Goal: Navigation & Orientation: Find specific page/section

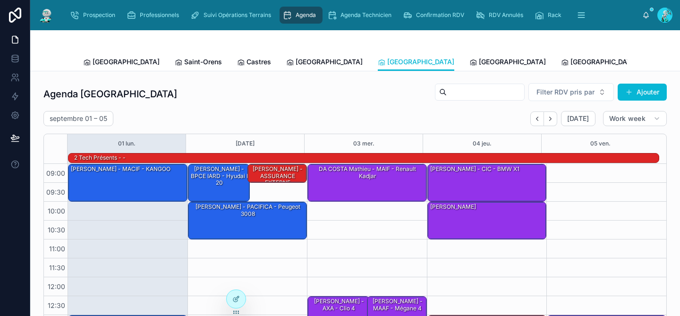
scroll to position [28, 0]
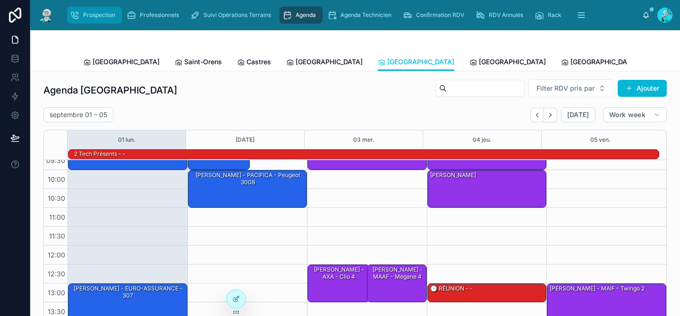
click at [98, 14] on span "Prospection" at bounding box center [99, 15] width 32 height 8
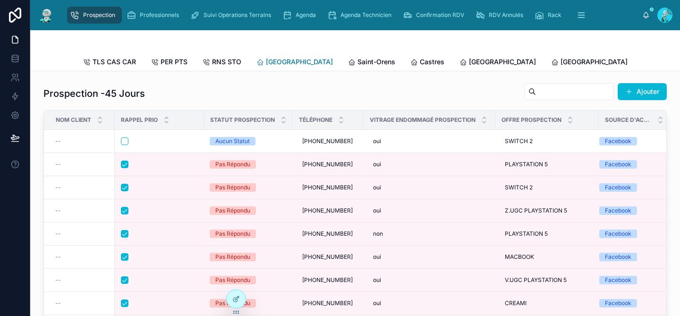
click at [270, 57] on span "[GEOGRAPHIC_DATA]" at bounding box center [299, 61] width 67 height 9
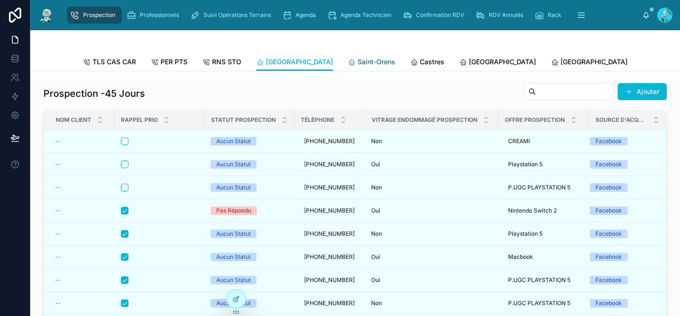
click at [357, 60] on span "Saint-Orens" at bounding box center [376, 61] width 38 height 9
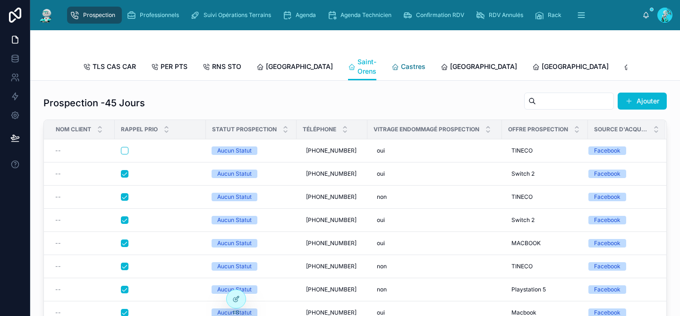
click at [401, 70] on span "Castres" at bounding box center [413, 66] width 25 height 9
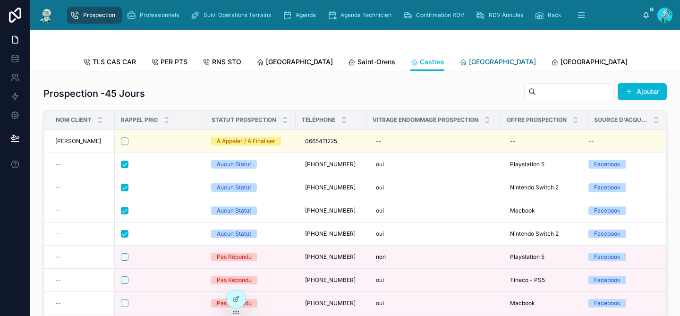
click at [469, 59] on span "[GEOGRAPHIC_DATA]" at bounding box center [502, 61] width 67 height 9
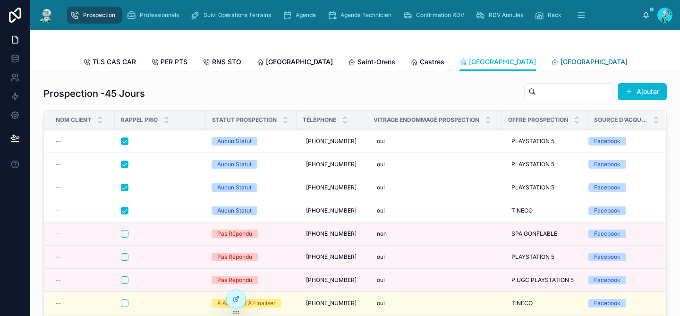
click at [560, 61] on span "[GEOGRAPHIC_DATA]" at bounding box center [593, 61] width 67 height 9
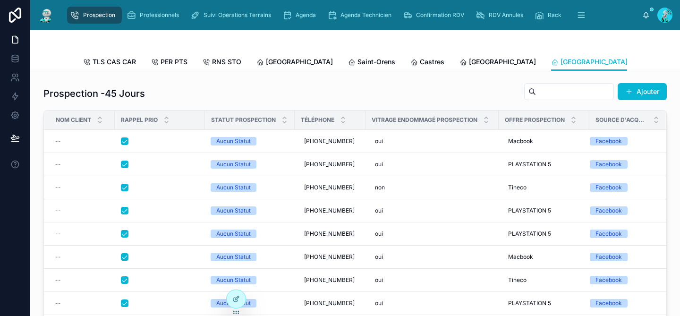
click at [652, 60] on span "[GEOGRAPHIC_DATA]" at bounding box center [685, 61] width 67 height 9
